Goal: Download file/media

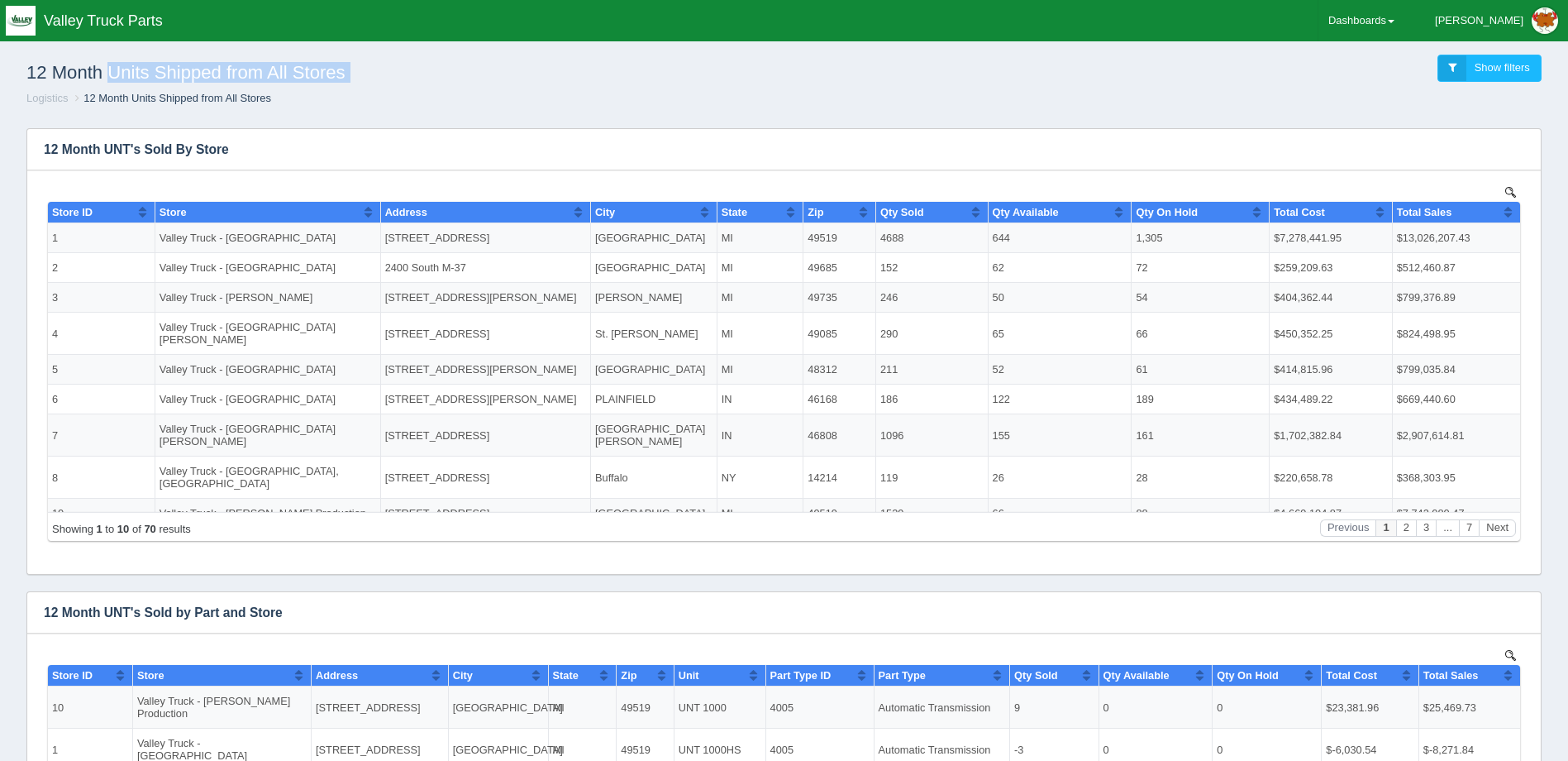
click at [1053, 82] on div "12 Month Units Shipped from All Stores Show filters" at bounding box center [784, 68] width 1541 height 45
click at [1392, 5] on link "Dashboards" at bounding box center [1360, 20] width 86 height 42
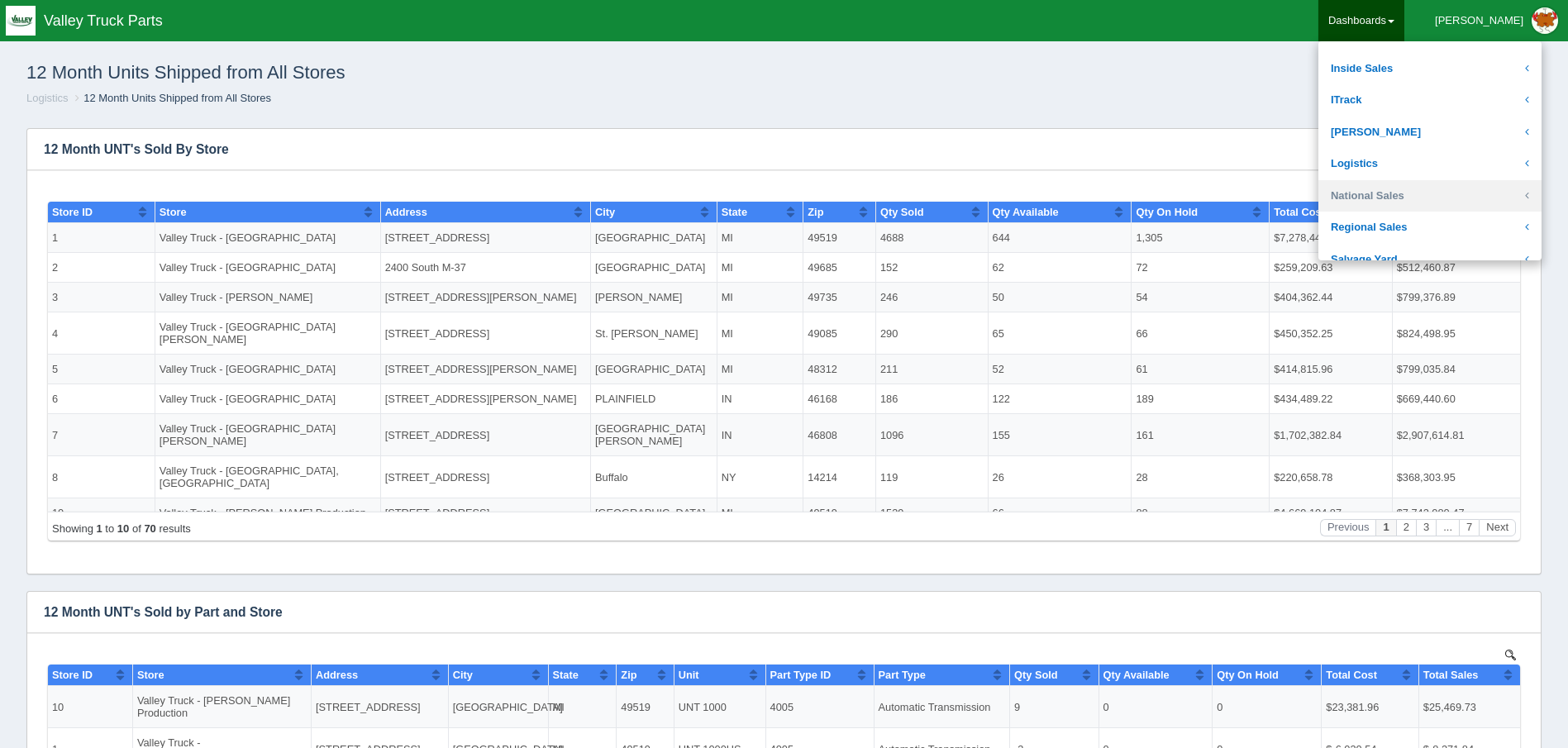
scroll to position [248, 0]
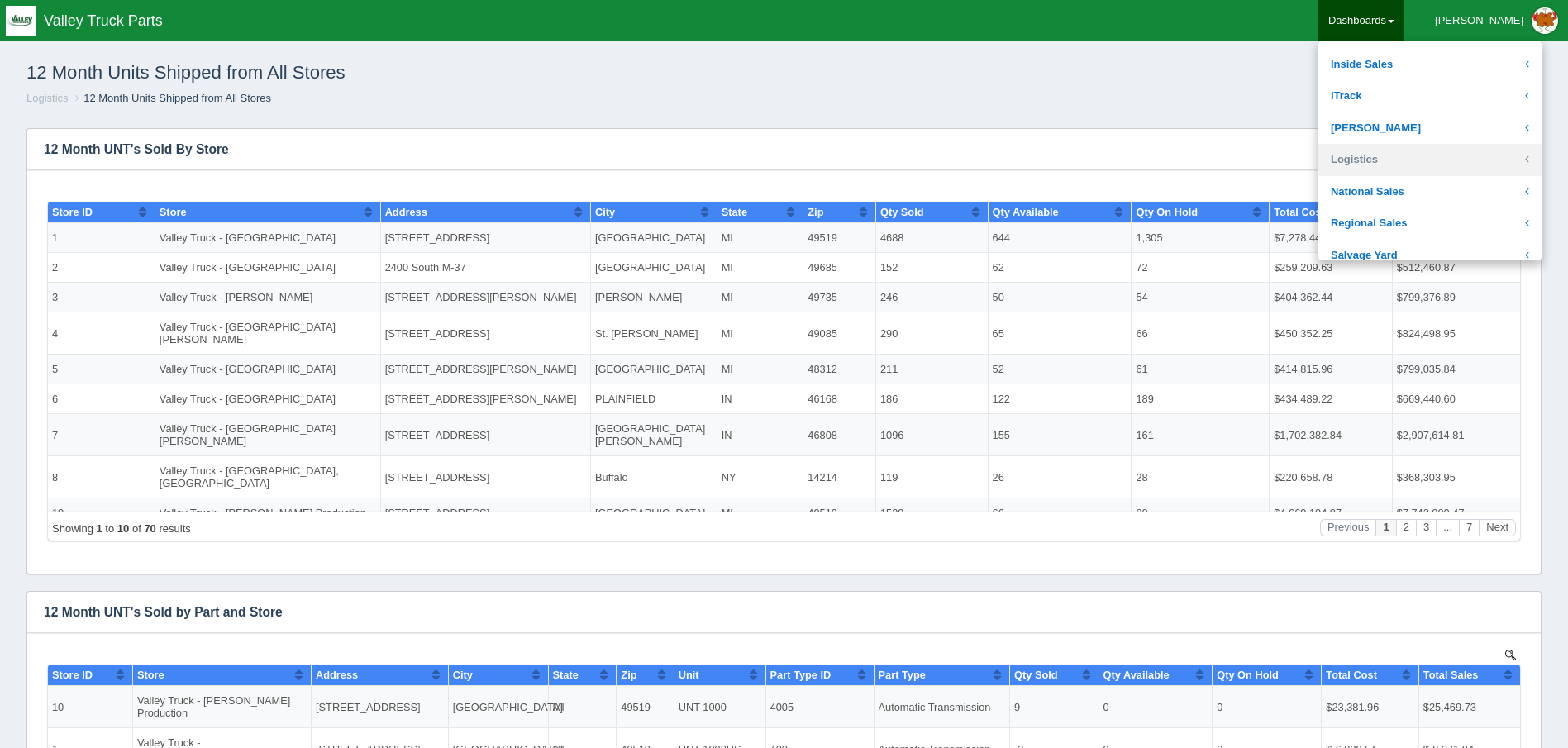
click at [1442, 166] on link "Logistics" at bounding box center [1429, 160] width 223 height 32
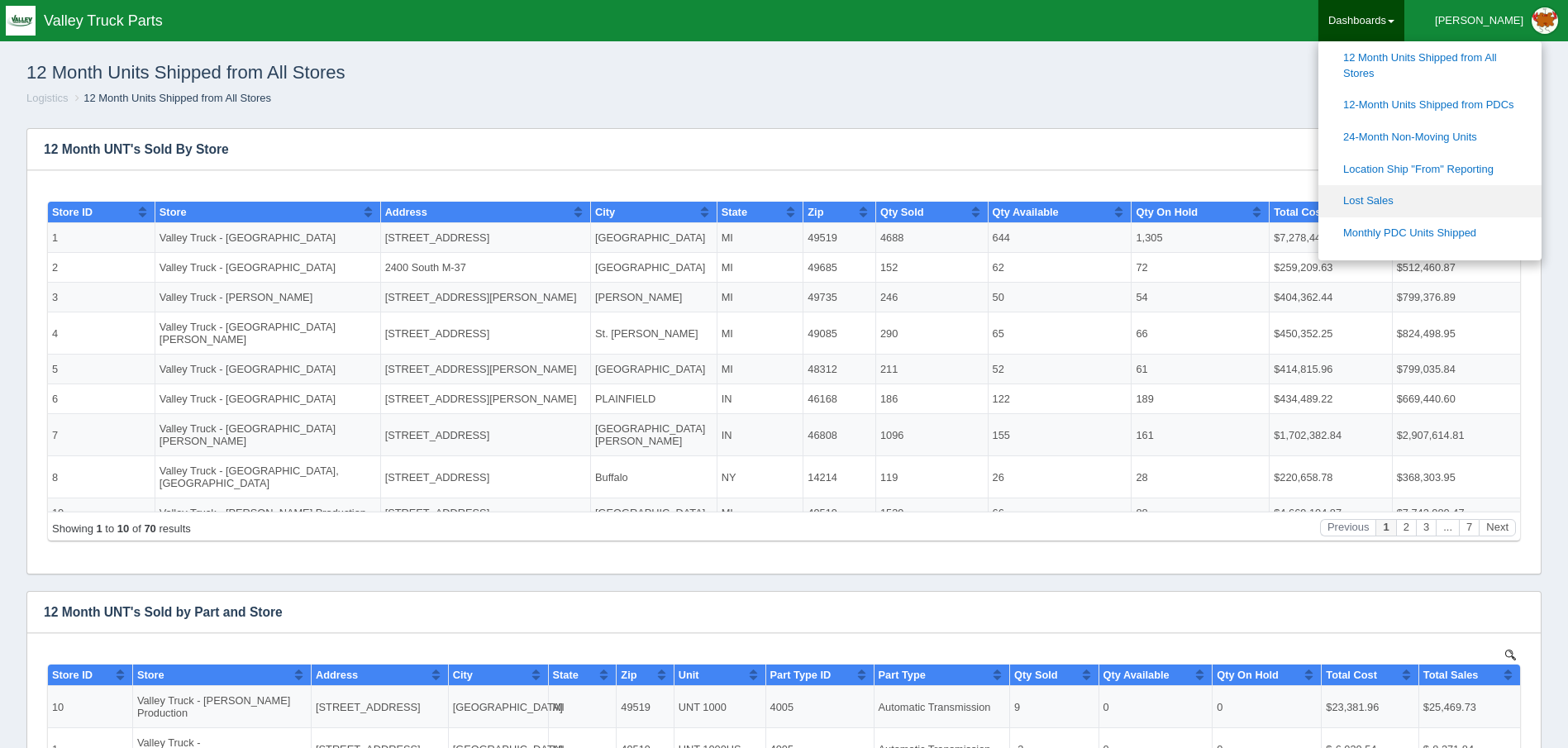
scroll to position [495, 0]
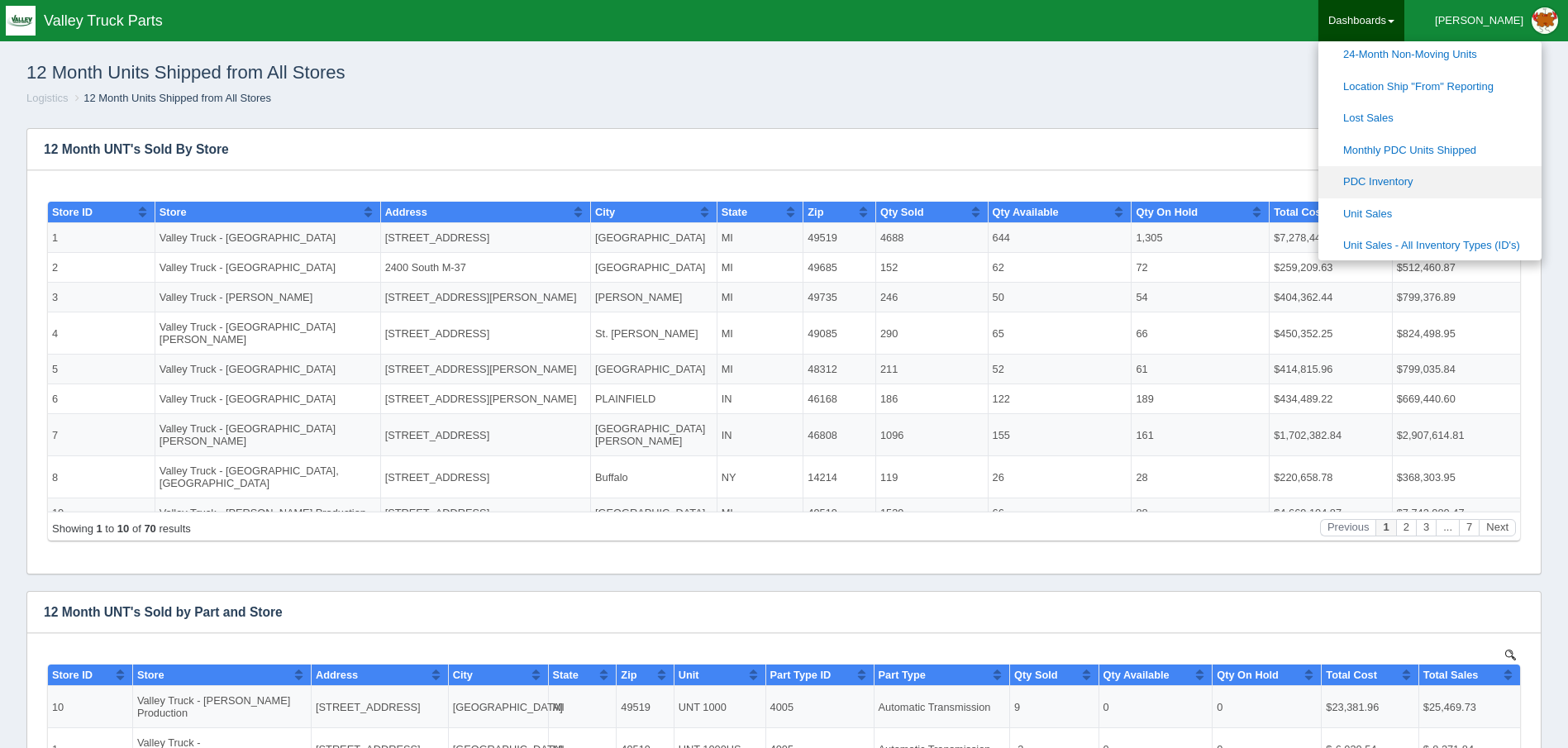
click at [1477, 187] on link "PDC Inventory" at bounding box center [1429, 182] width 223 height 32
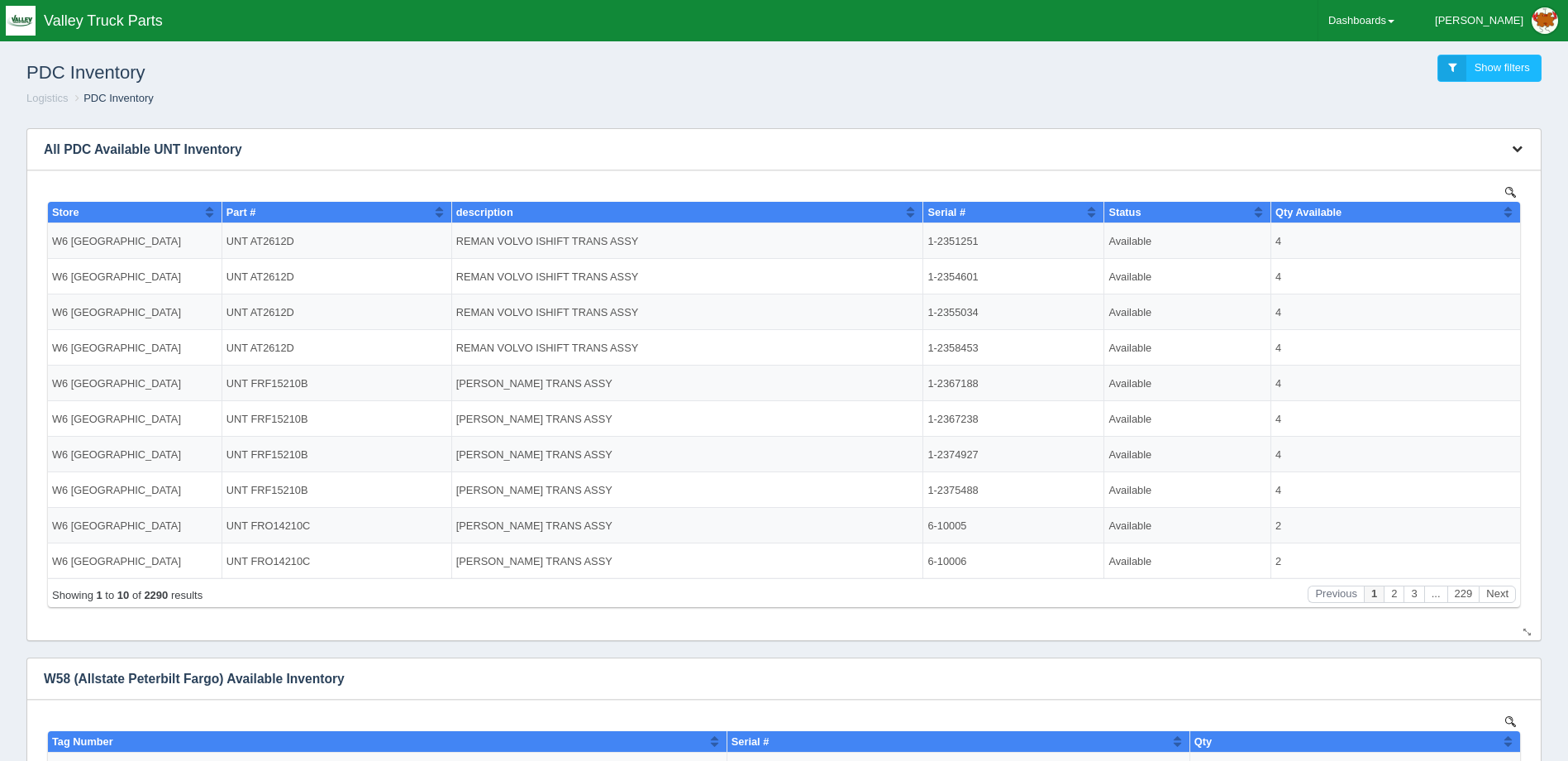
click at [1518, 147] on icon "button" at bounding box center [1517, 148] width 11 height 11
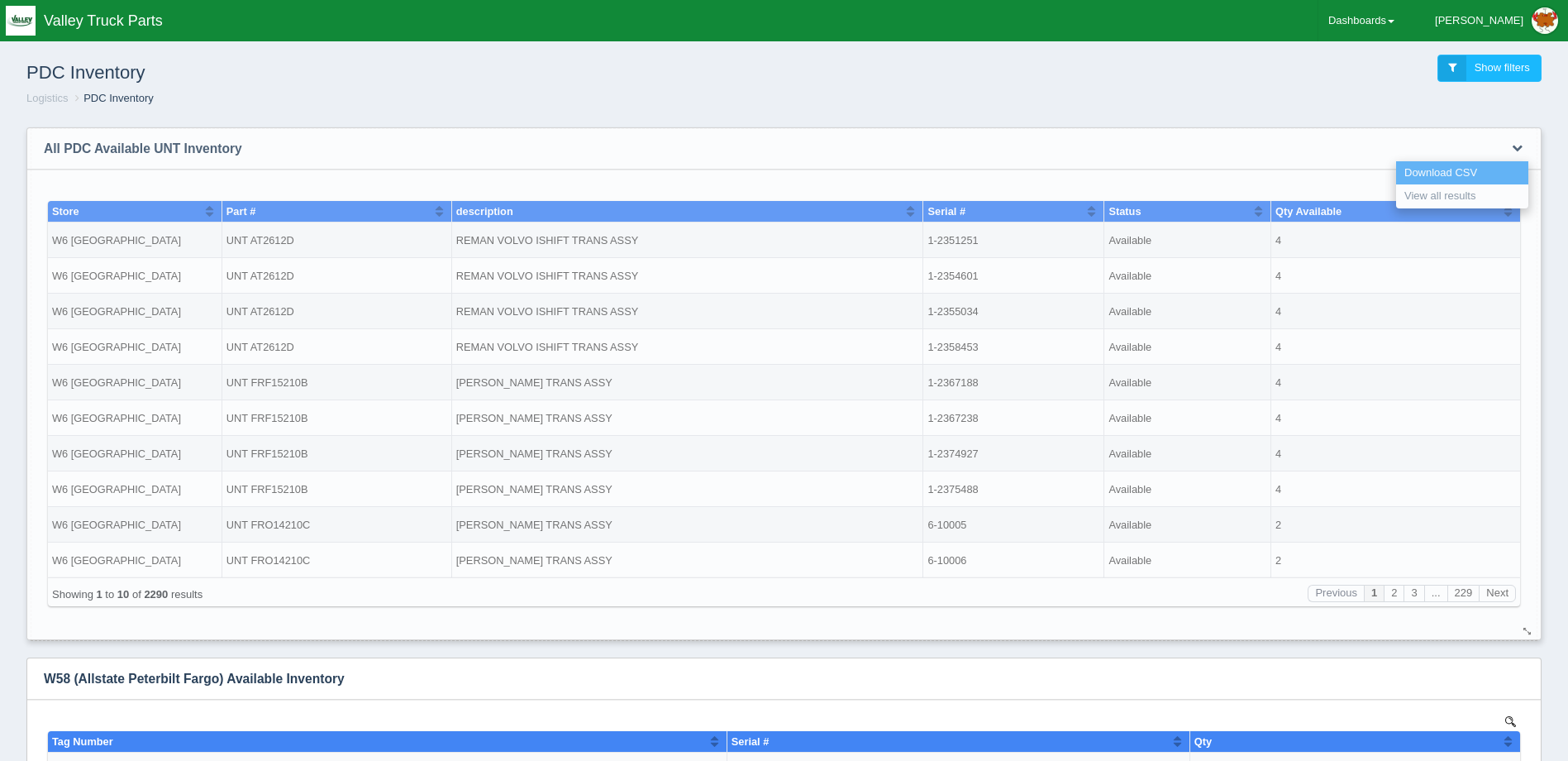
click at [1481, 171] on link "Download CSV" at bounding box center [1462, 172] width 133 height 24
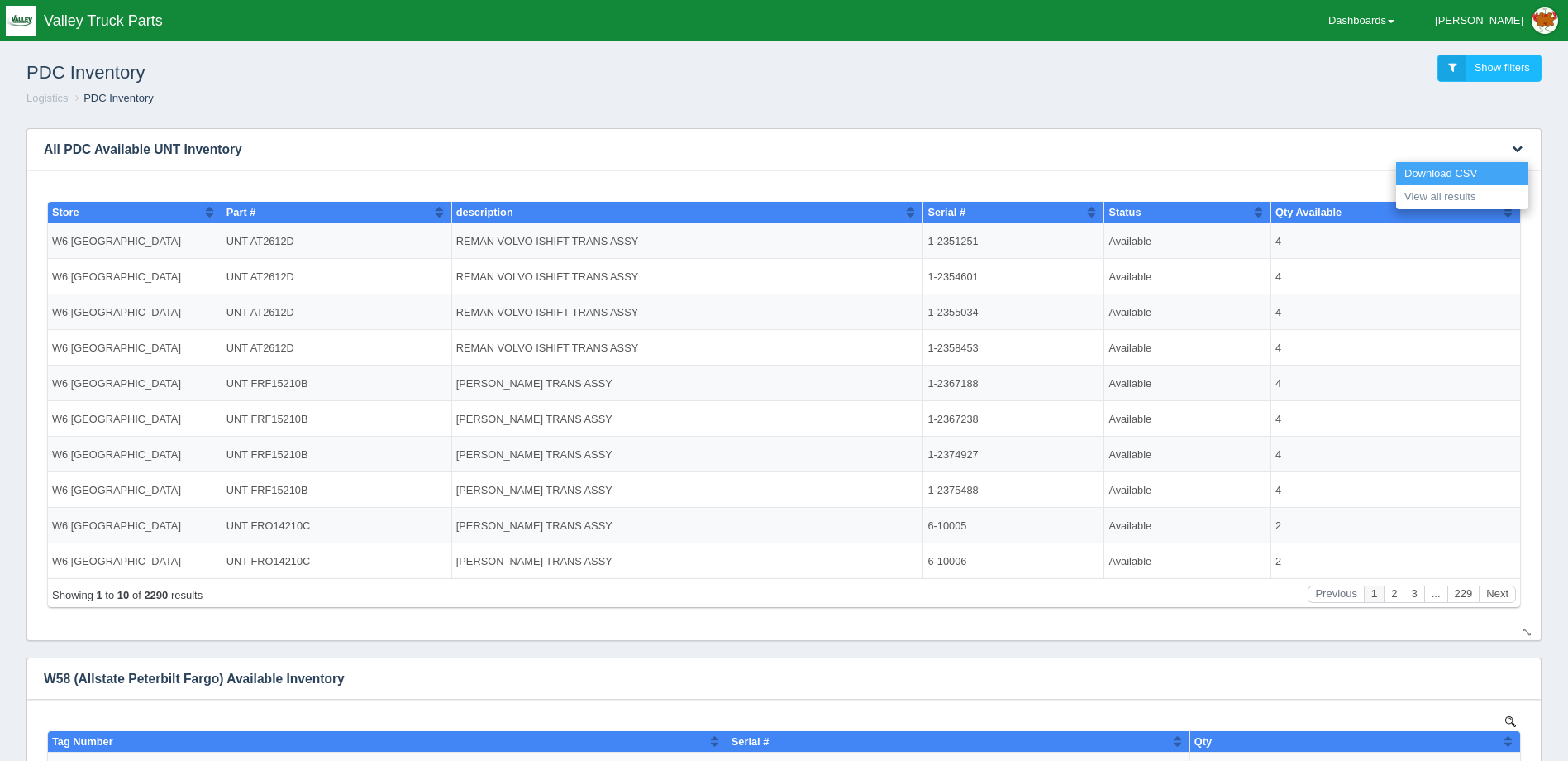
click at [1468, 169] on link "Download CSV" at bounding box center [1462, 173] width 133 height 24
